Goal: Check status

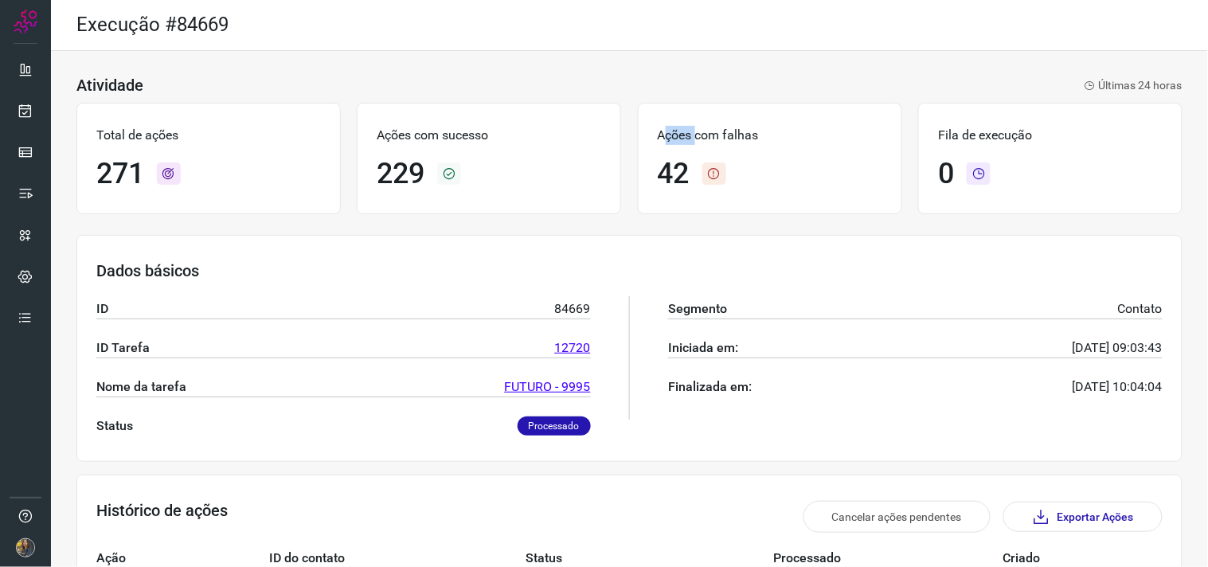
drag, startPoint x: 658, startPoint y: 134, endPoint x: 690, endPoint y: 134, distance: 31.9
click at [690, 134] on p "Ações com falhas" at bounding box center [770, 135] width 225 height 19
click at [760, 124] on div "Ações com falhas 42" at bounding box center [770, 158] width 264 height 111
drag, startPoint x: 936, startPoint y: 135, endPoint x: 972, endPoint y: 133, distance: 36.7
click at [969, 133] on p "Fila de execução" at bounding box center [1050, 135] width 225 height 19
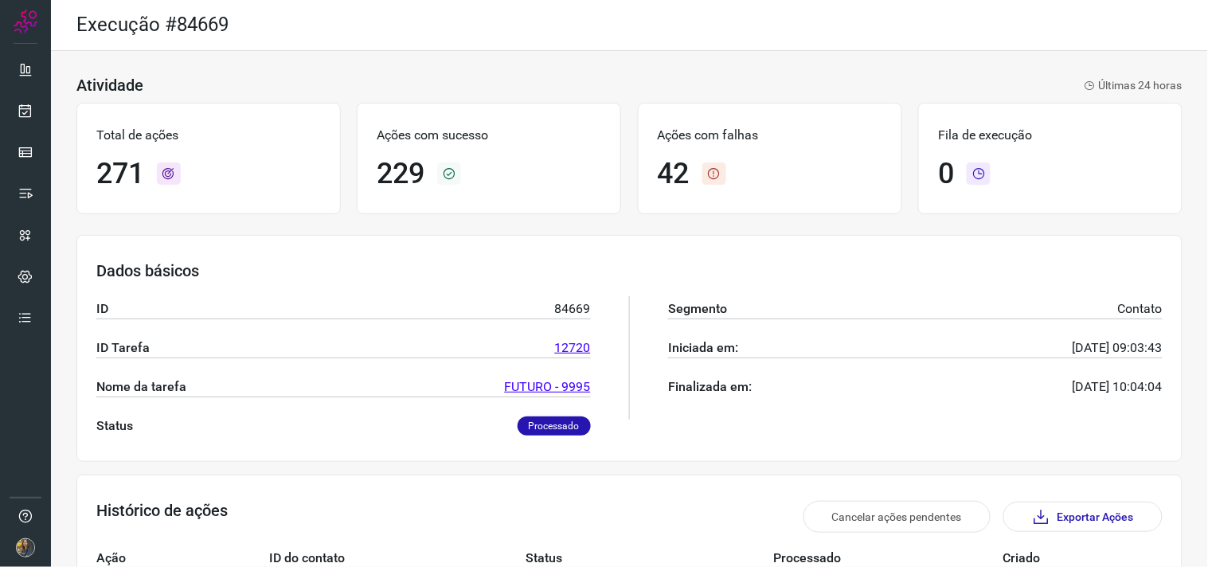
click at [1005, 187] on div "0" at bounding box center [1050, 174] width 225 height 34
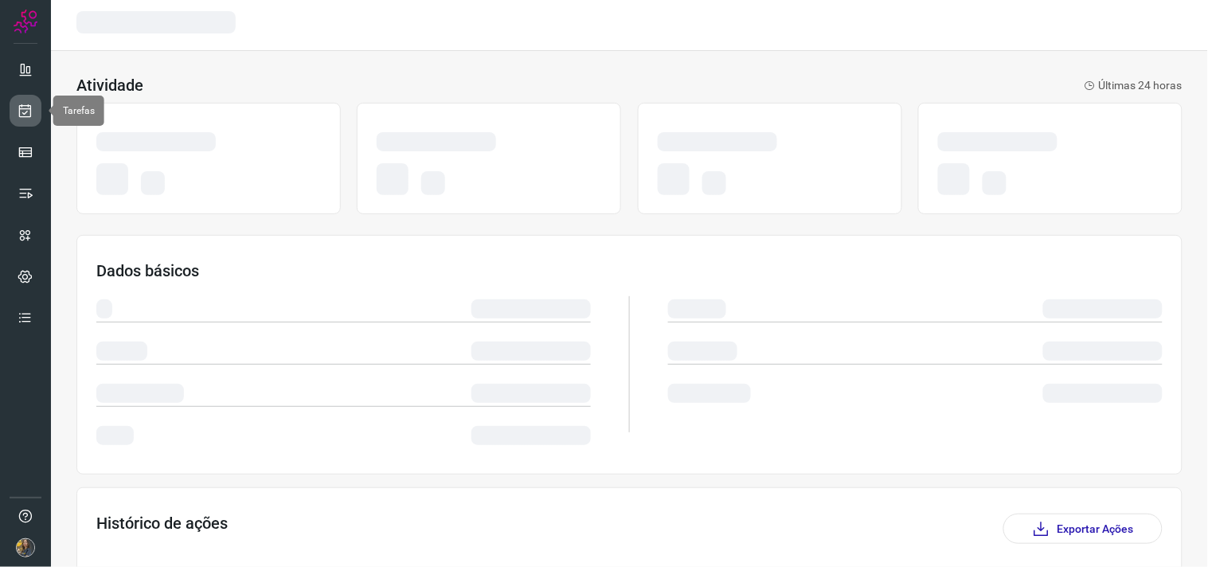
click at [10, 105] on link at bounding box center [26, 111] width 32 height 32
